Goal: Task Accomplishment & Management: Manage account settings

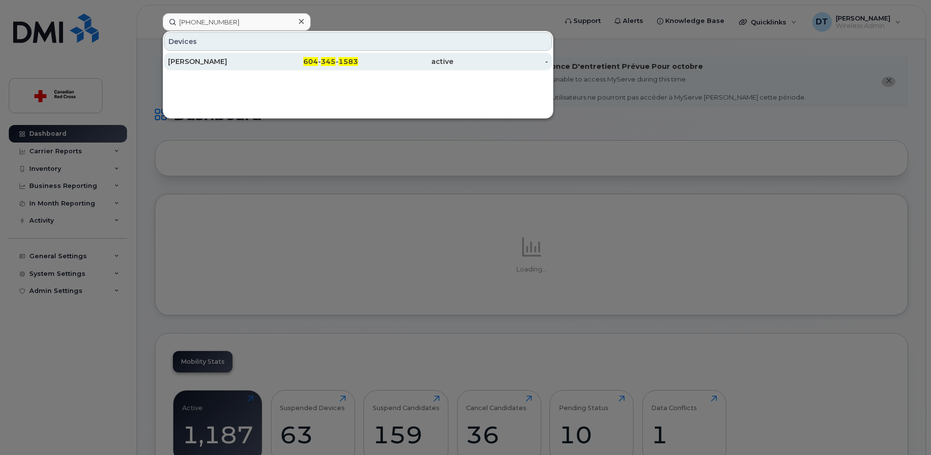
type input "604 345 1583"
click at [230, 59] on div "Bernie Cowan" at bounding box center [215, 62] width 95 height 10
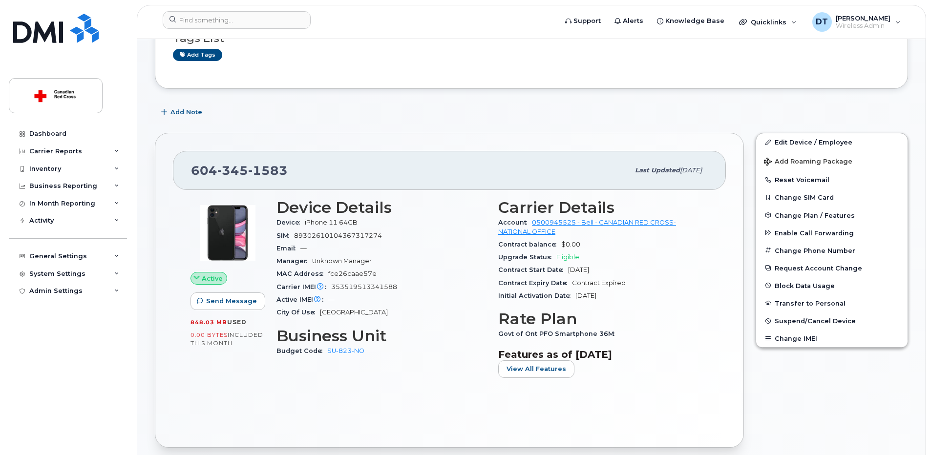
scroll to position [244, 0]
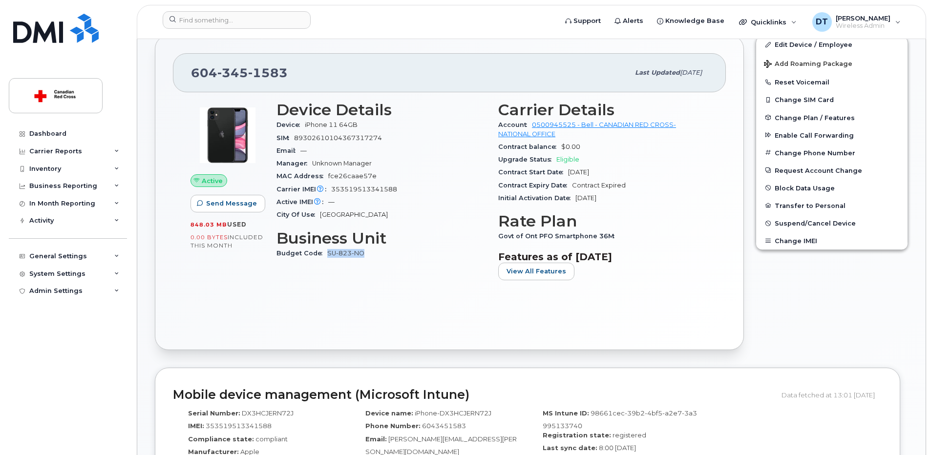
drag, startPoint x: 365, startPoint y: 253, endPoint x: 327, endPoint y: 251, distance: 37.7
click at [327, 251] on div "Budget Code SU-823-NO" at bounding box center [381, 253] width 210 height 13
copy link "SU-823-NO"
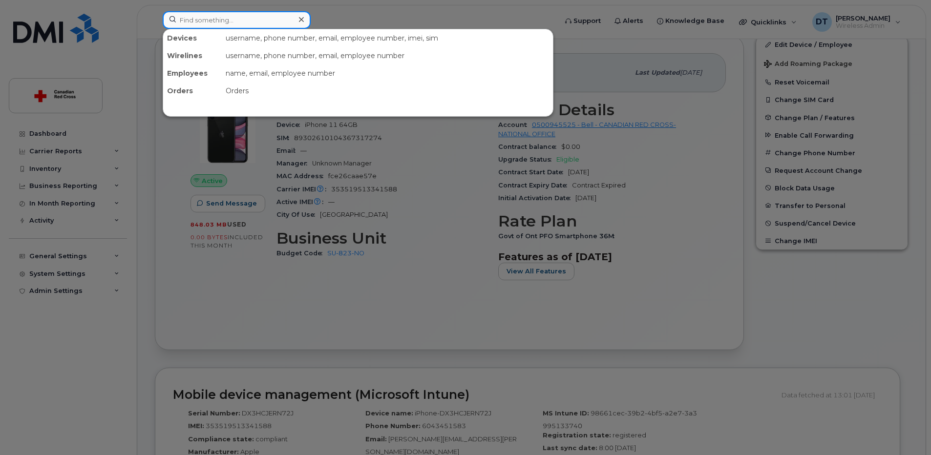
click at [255, 19] on input at bounding box center [237, 20] width 148 height 18
paste input "289-385-0117"
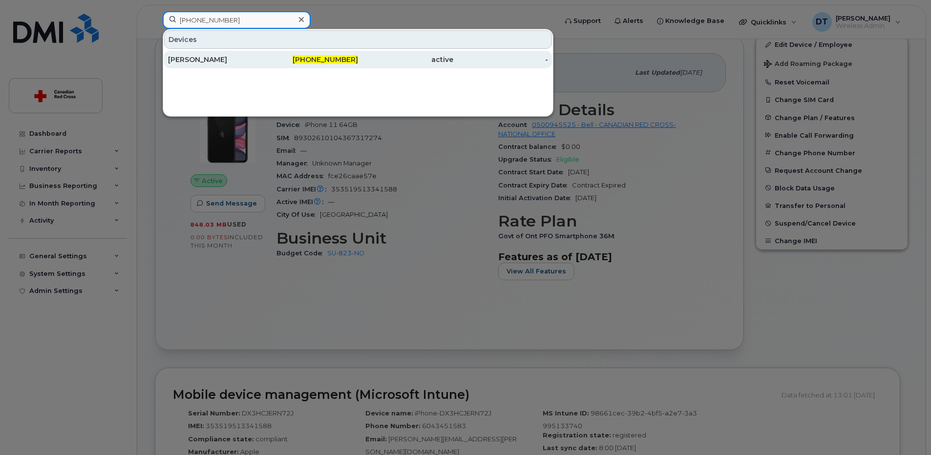
type input "289-385-0117"
click at [261, 59] on div "Ariadna Gula" at bounding box center [215, 60] width 95 height 10
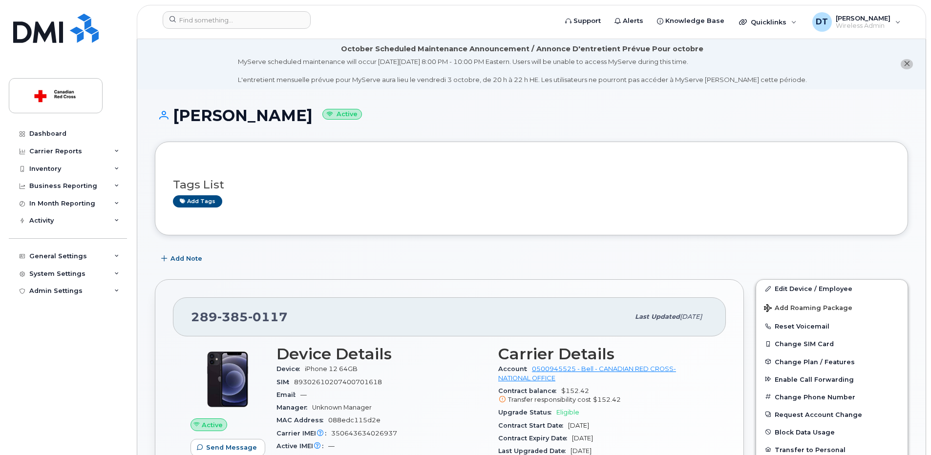
scroll to position [49, 0]
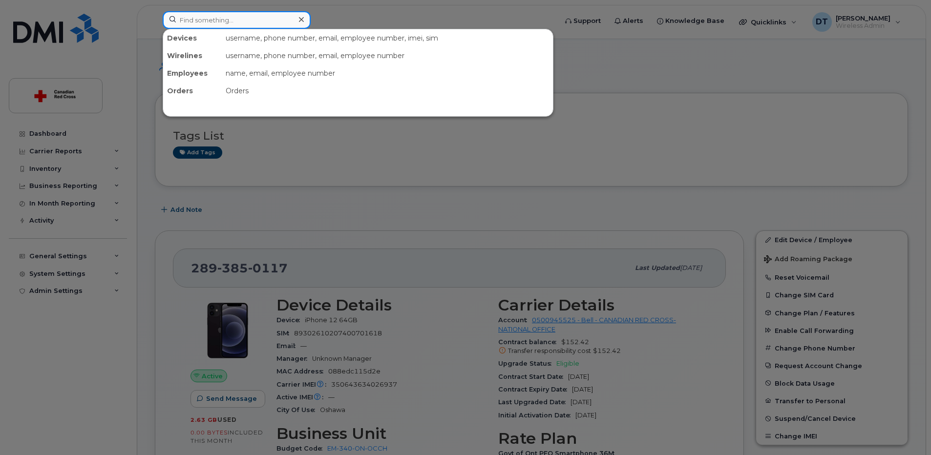
click at [236, 22] on input at bounding box center [237, 20] width 148 height 18
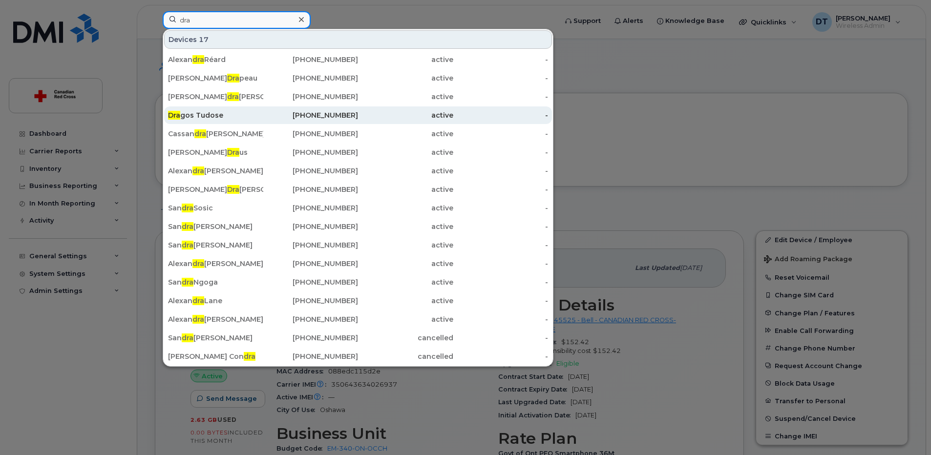
type input "dra"
click at [221, 111] on div "Dra gos Tudose" at bounding box center [215, 115] width 95 height 10
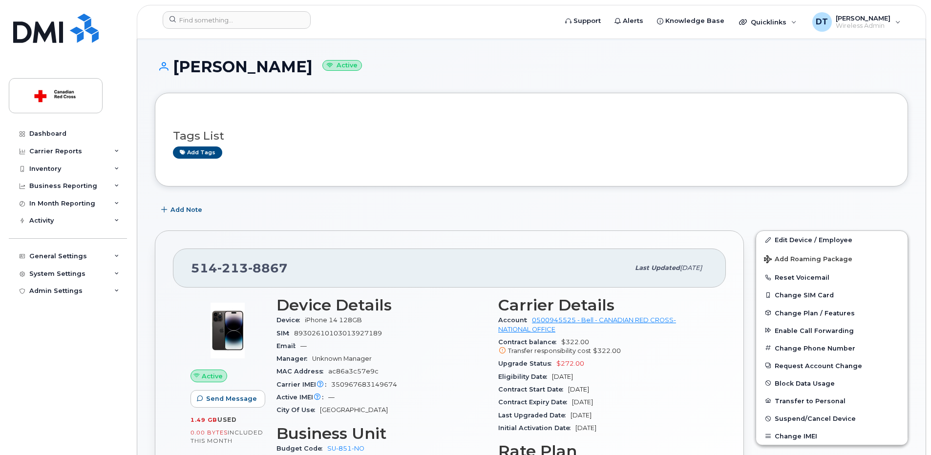
scroll to position [98, 0]
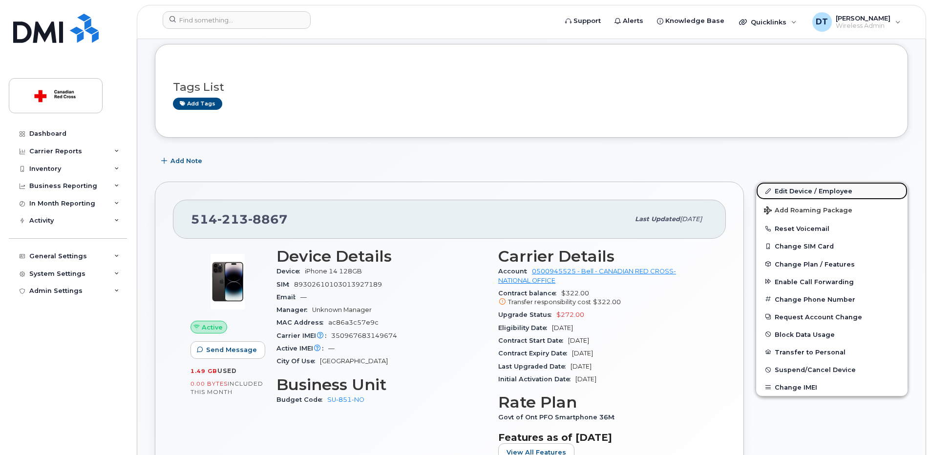
click at [809, 188] on link "Edit Device / Employee" at bounding box center [831, 191] width 151 height 18
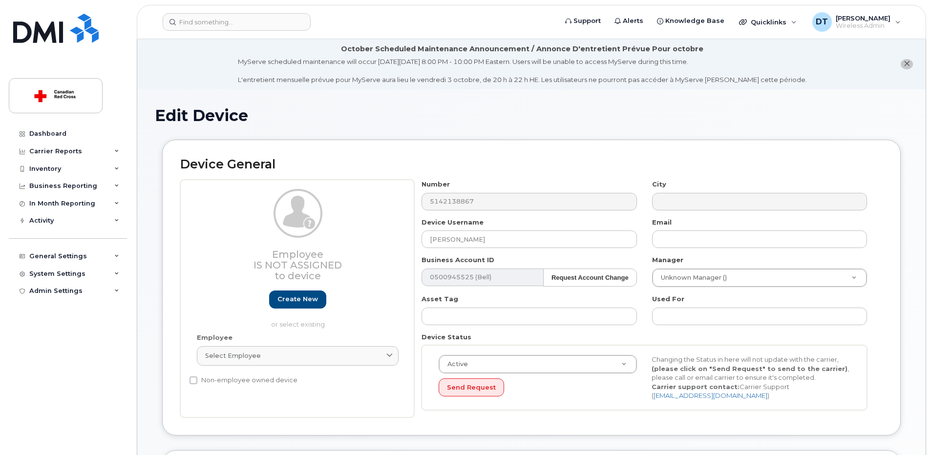
click at [906, 63] on icon "close notification" at bounding box center [906, 64] width 6 height 6
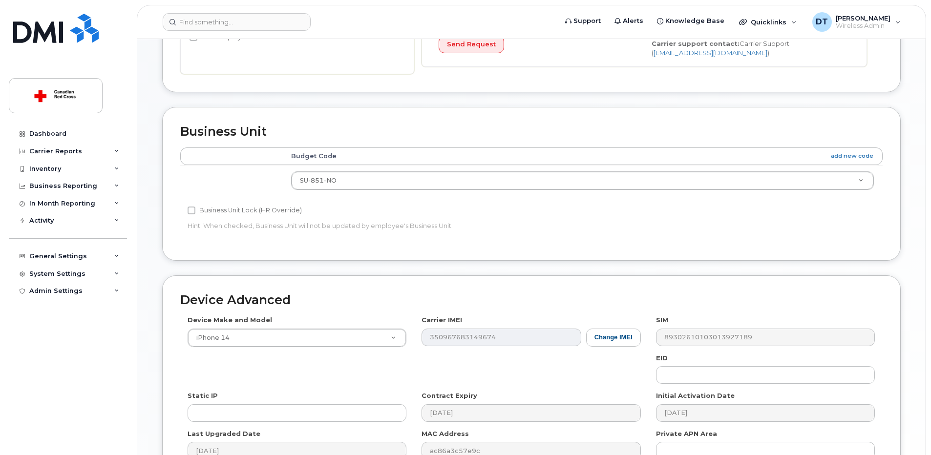
scroll to position [404, 0]
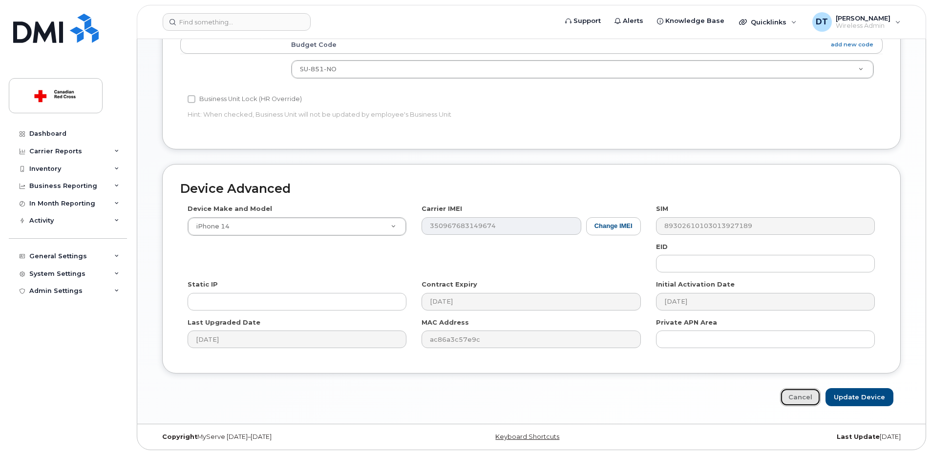
click at [801, 401] on link "Cancel" at bounding box center [800, 397] width 41 height 18
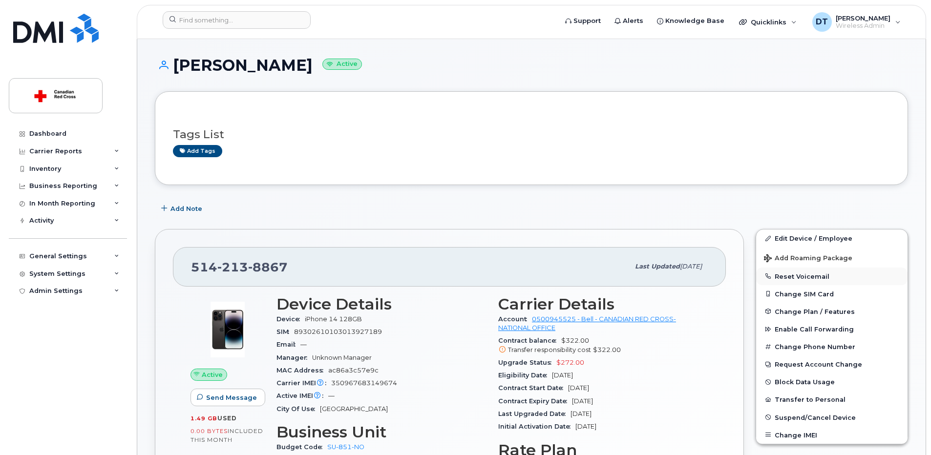
scroll to position [49, 0]
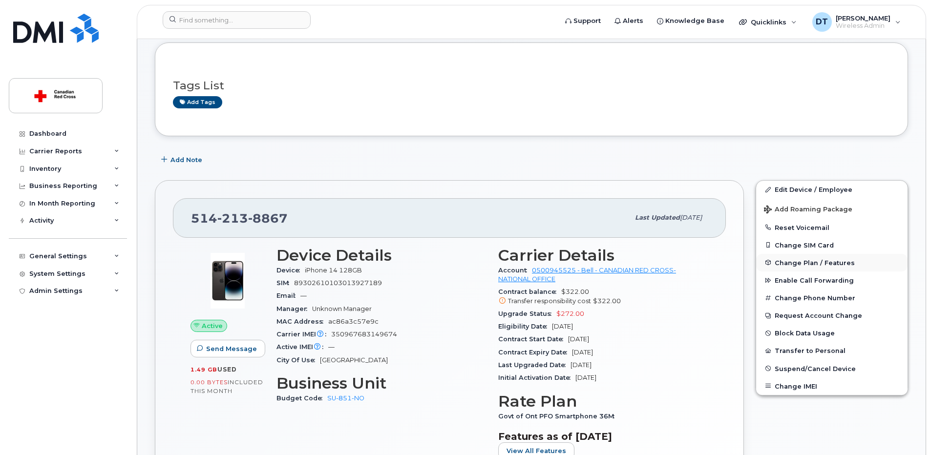
click at [835, 261] on span "Change Plan / Features" at bounding box center [814, 262] width 80 height 7
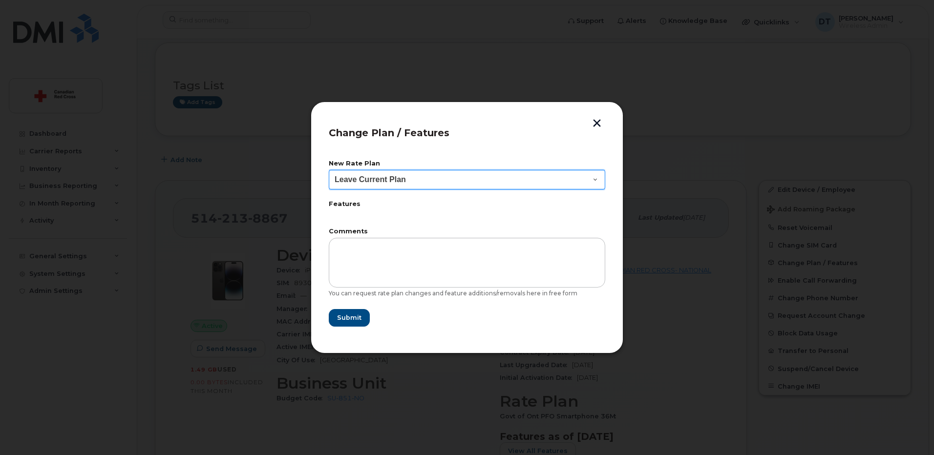
click at [594, 178] on select "Leave Current Plan Govt of Ont PFO Smartphone Govt of Ont PFO Smartphone 30D Go…" at bounding box center [467, 180] width 276 height 20
click at [612, 135] on div "Change Plan / Features New Rate Plan Leave Current Plan Govt of Ont PFO Smartph…" at bounding box center [467, 228] width 313 height 252
click at [344, 205] on label "Features" at bounding box center [467, 204] width 276 height 6
click at [343, 216] on form "New Rate Plan Leave Current Plan Govt of Ont PFO Smartphone Govt of Ont PFO Sma…" at bounding box center [467, 244] width 276 height 166
click at [594, 123] on button "button" at bounding box center [596, 124] width 15 height 10
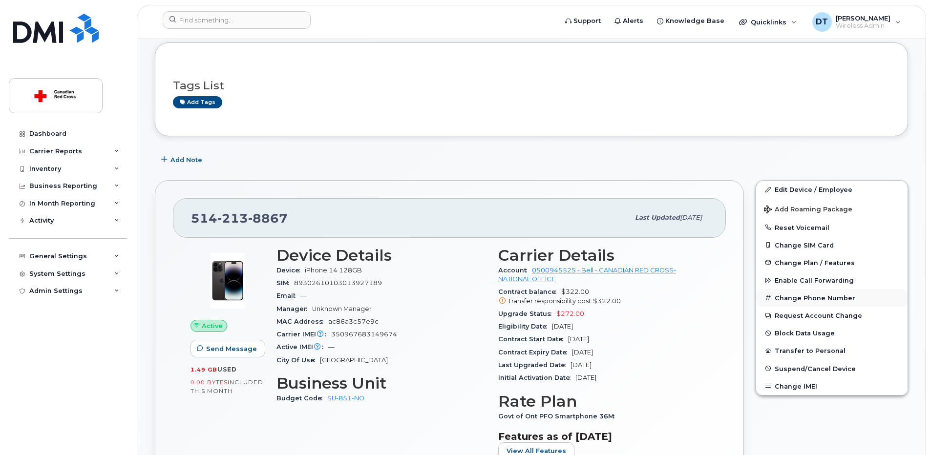
click at [798, 297] on button "Change Phone Number" at bounding box center [831, 298] width 151 height 18
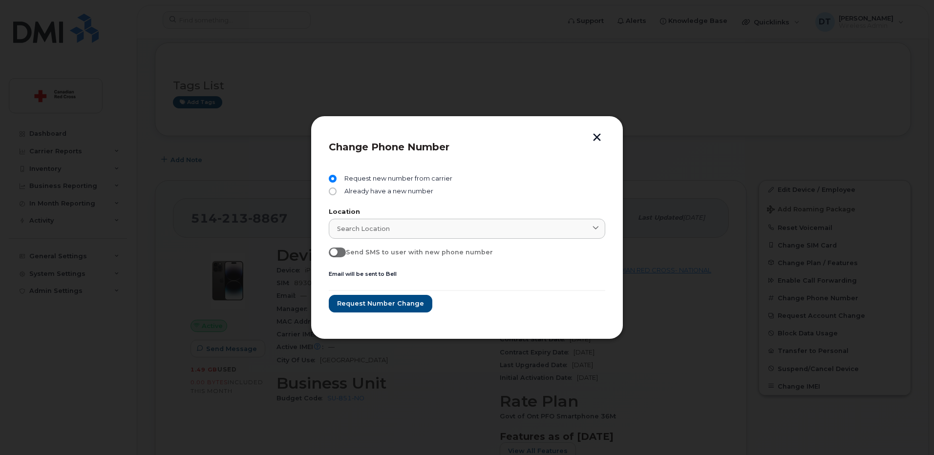
click at [597, 140] on button "button" at bounding box center [596, 138] width 15 height 10
